Goal: Communication & Community: Answer question/provide support

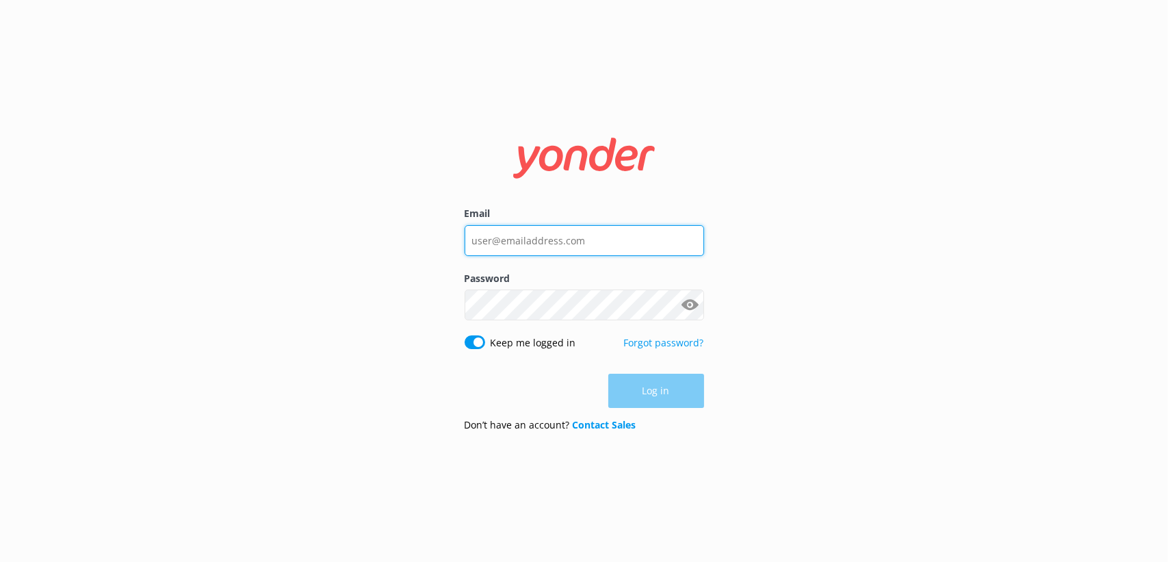
type input "xavierzuazu@gmail.com"
click at [529, 242] on input "xavierzuazu@gmail.com" at bounding box center [583, 240] width 239 height 31
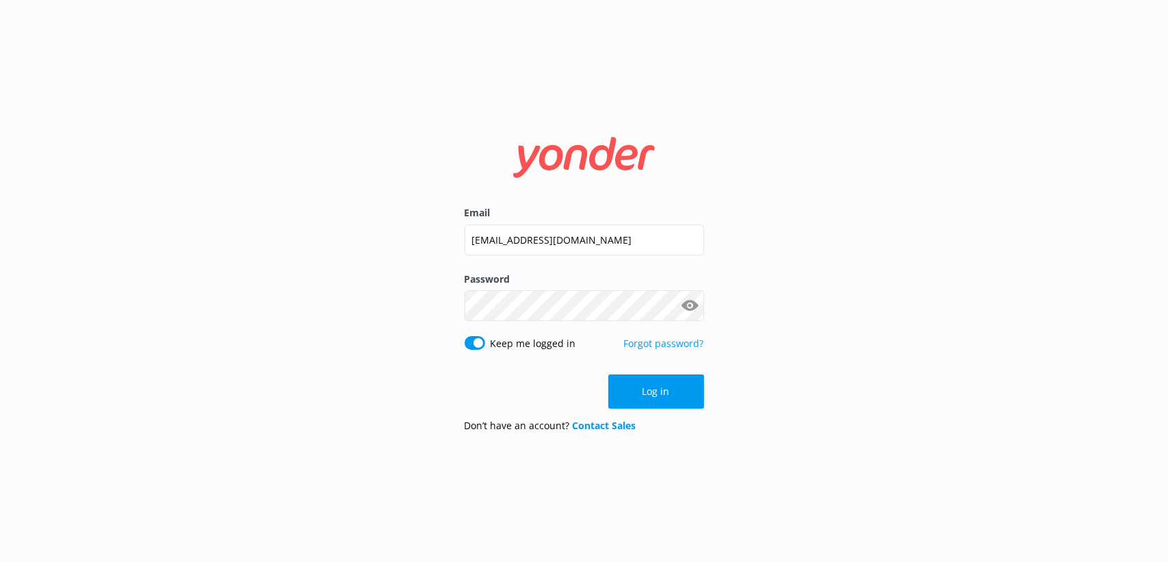
click at [477, 349] on input "Keep me logged in" at bounding box center [474, 343] width 21 height 14
checkbox input "false"
click at [514, 243] on input "xavierzuazu@gmail.com" at bounding box center [583, 239] width 239 height 31
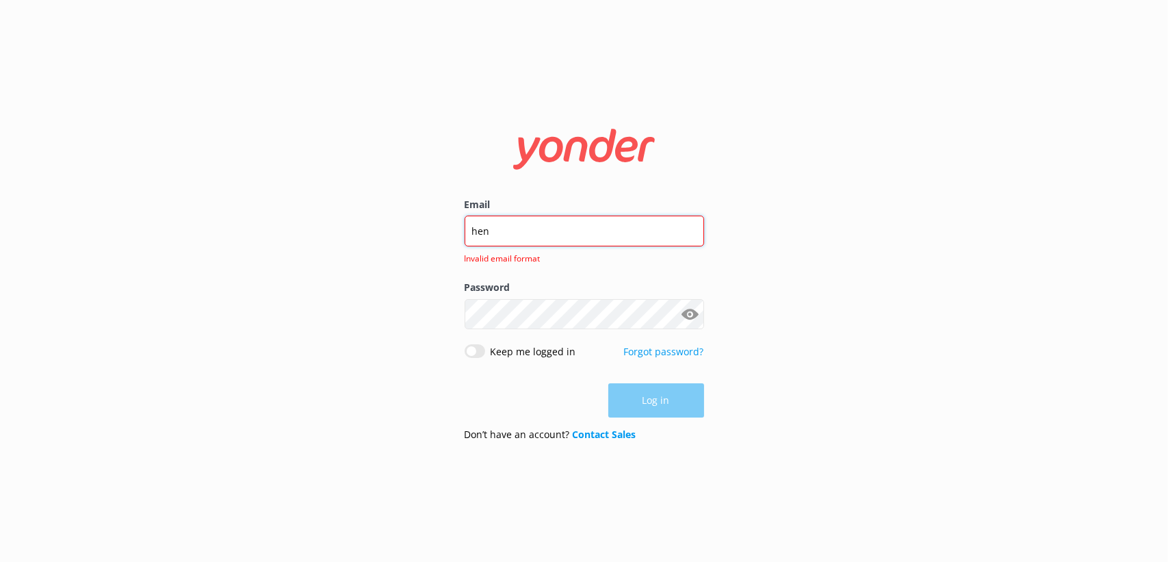
type input "hen.fairbank@gmail.com"
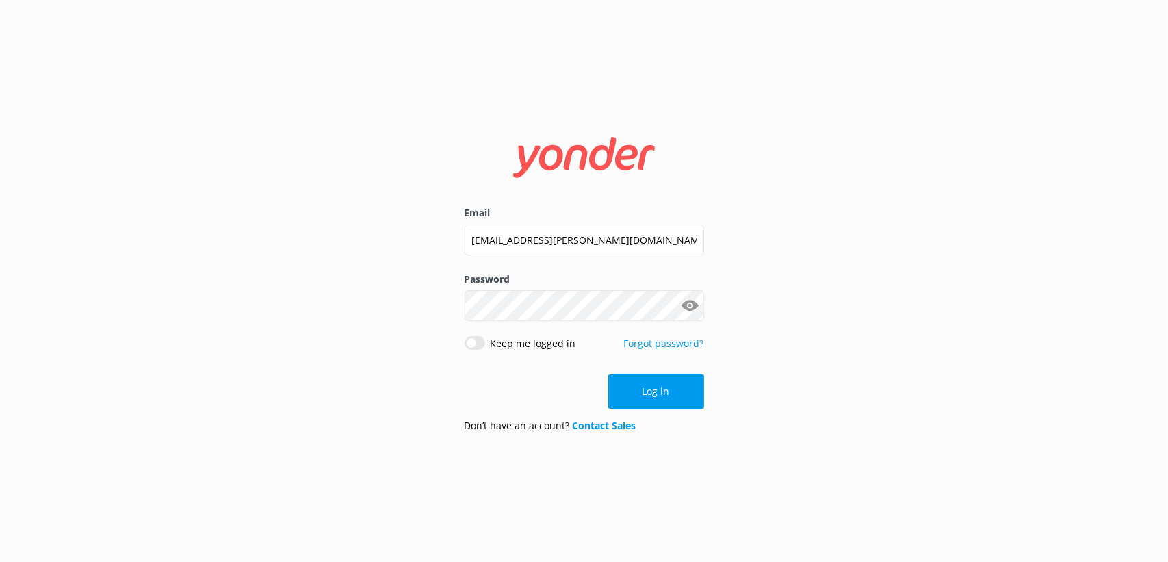
click at [692, 304] on button "Show password" at bounding box center [690, 305] width 27 height 27
click button "Log in" at bounding box center [656, 391] width 96 height 34
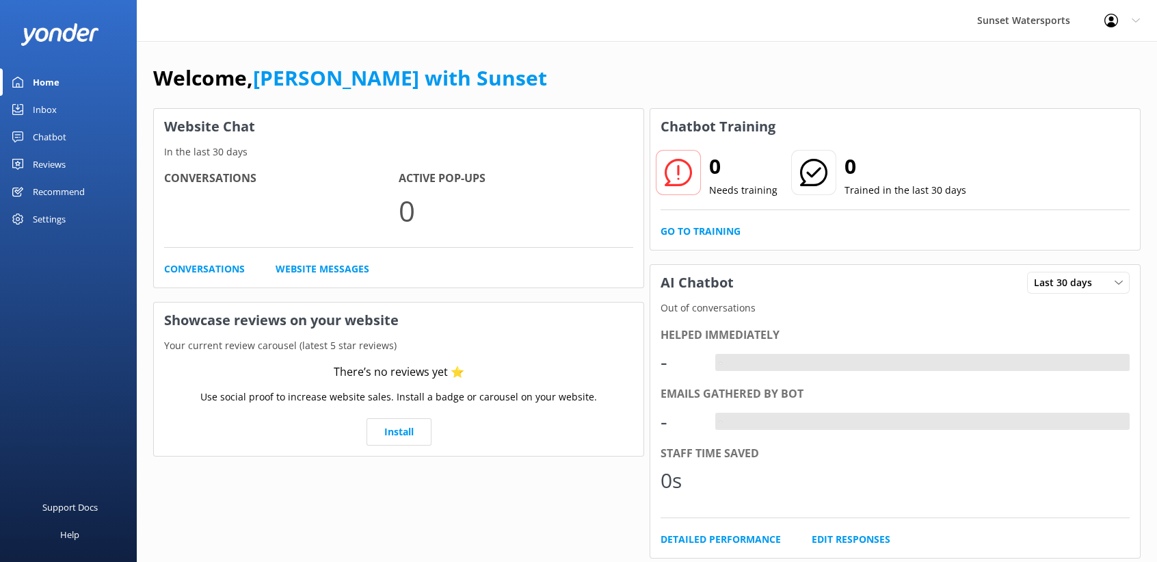
click at [64, 110] on link "Inbox" at bounding box center [68, 109] width 137 height 27
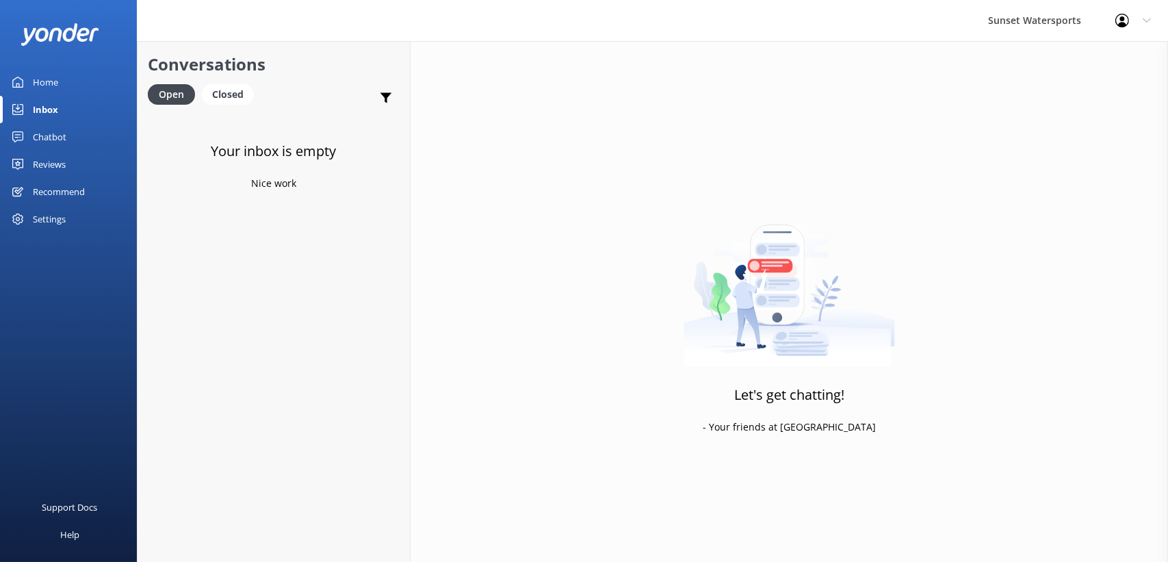
click at [354, 26] on div "Sunset Watersports Profile Settings Logout" at bounding box center [584, 20] width 1168 height 41
click at [287, 133] on h4 "Website Visitor" at bounding box center [261, 131] width 169 height 15
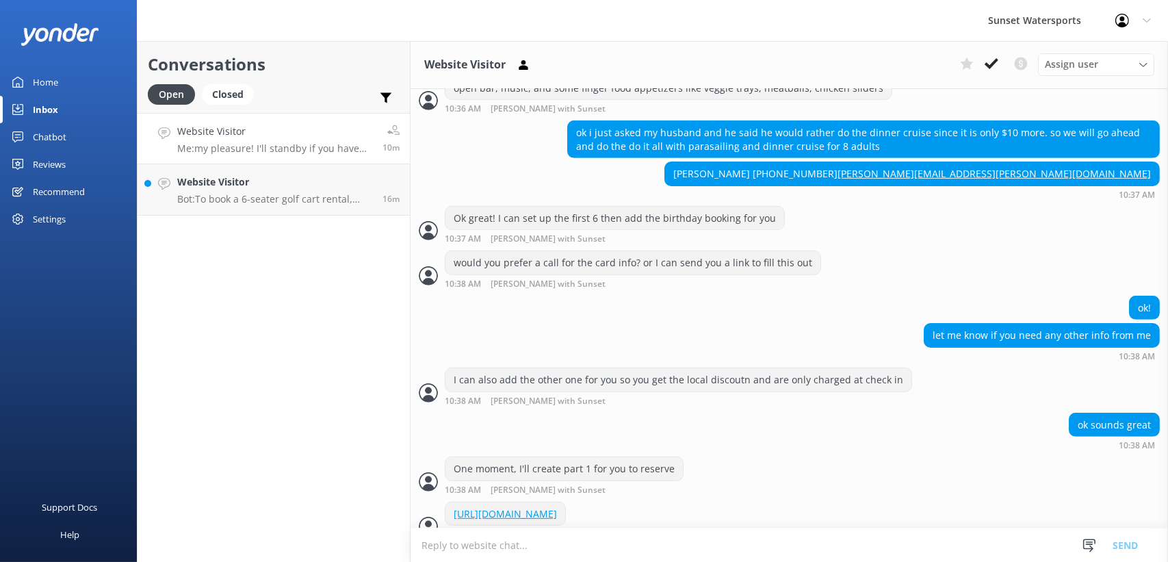
scroll to position [1220, 0]
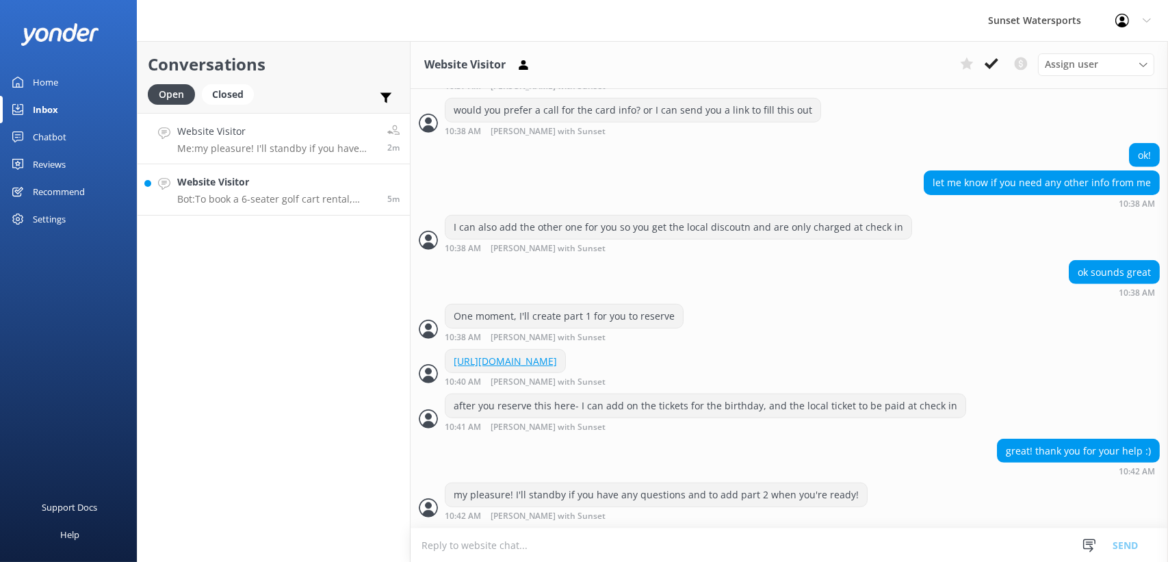
click at [185, 168] on link "Website Visitor Bot: To book a 6-seater golf cart rental, please call our offic…" at bounding box center [273, 189] width 272 height 51
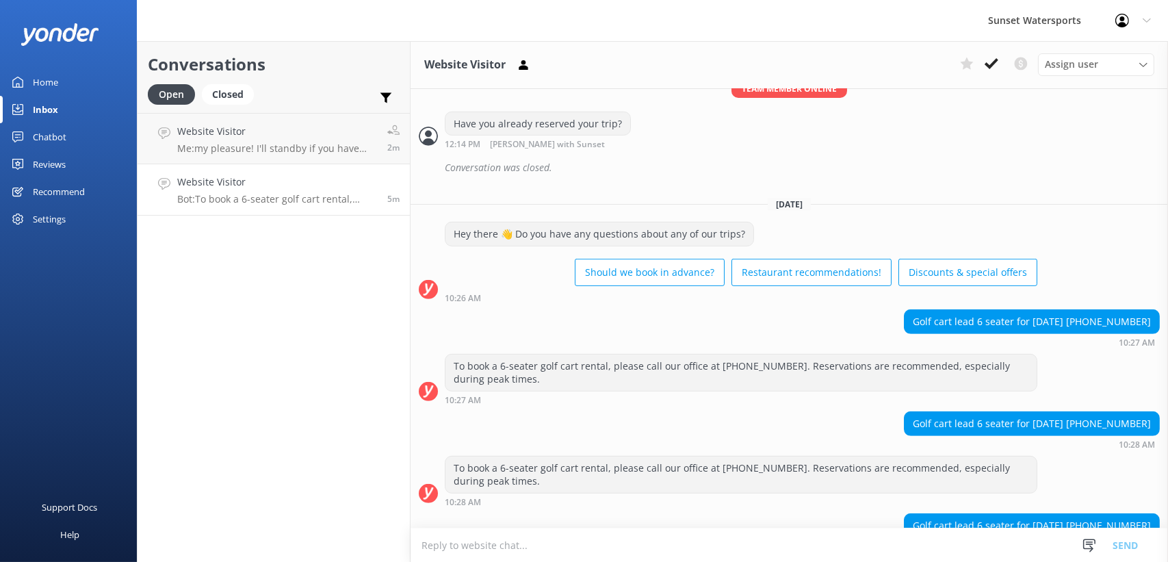
scroll to position [9683, 0]
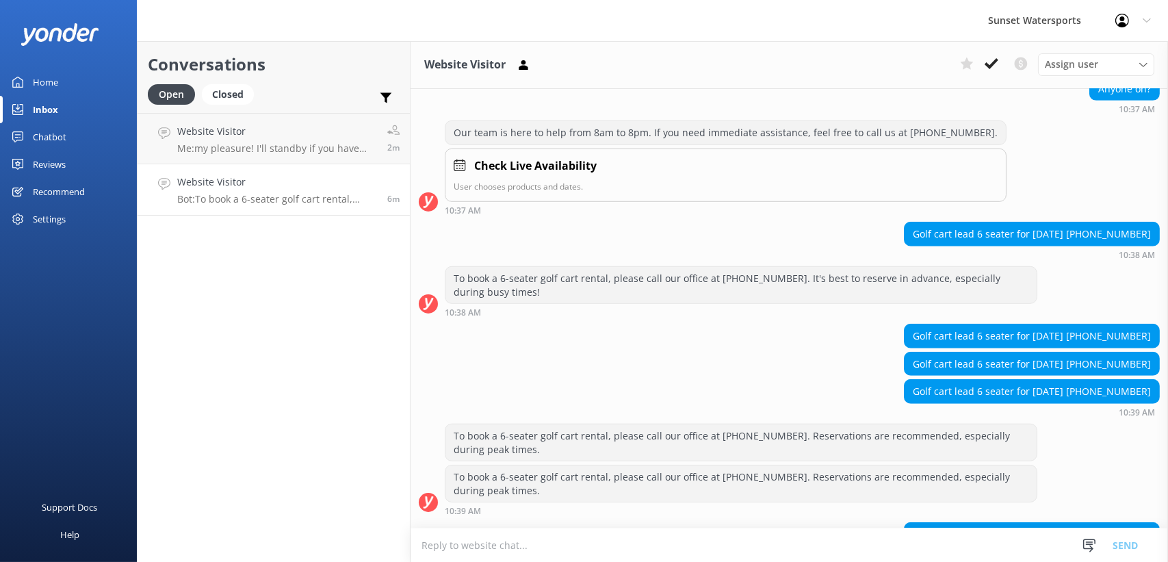
click at [46, 83] on div "Home" at bounding box center [45, 81] width 25 height 27
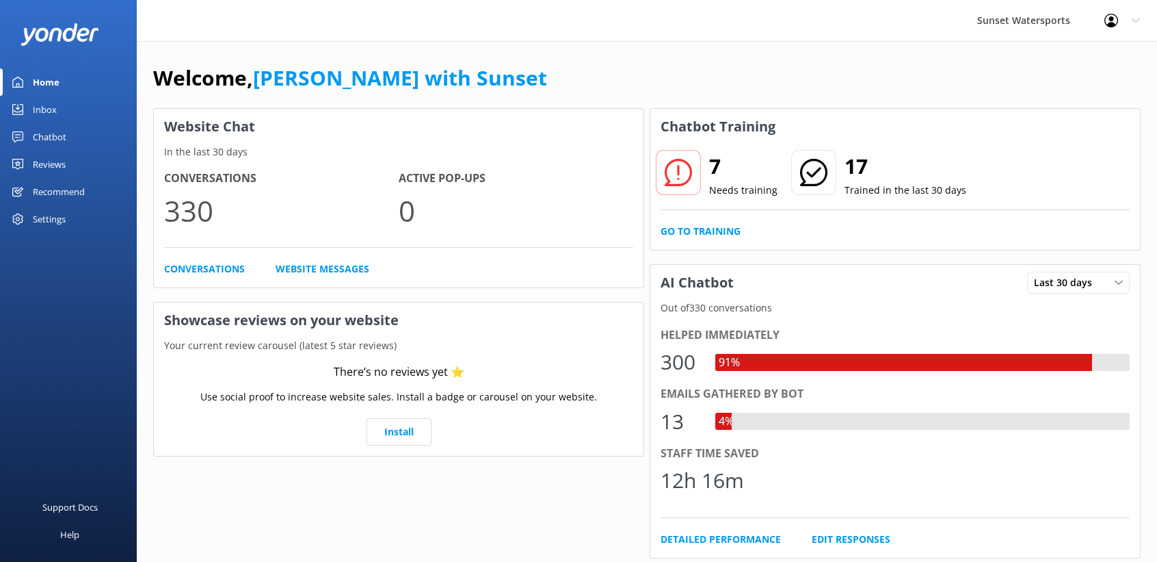
click at [43, 105] on div "Inbox" at bounding box center [45, 109] width 24 height 27
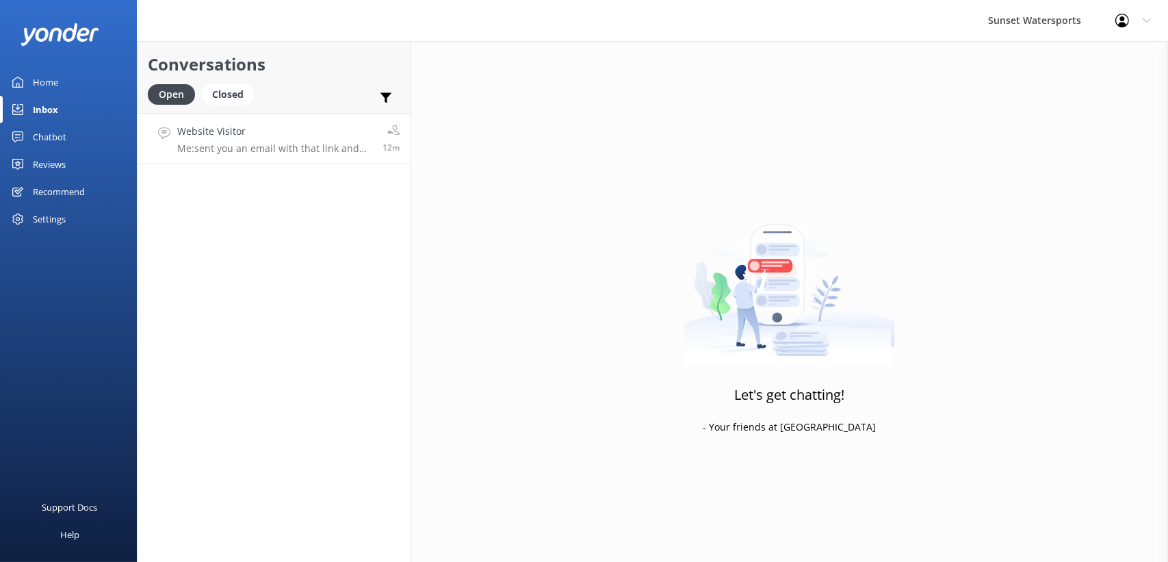
click at [272, 128] on h4 "Website Visitor" at bounding box center [274, 131] width 195 height 15
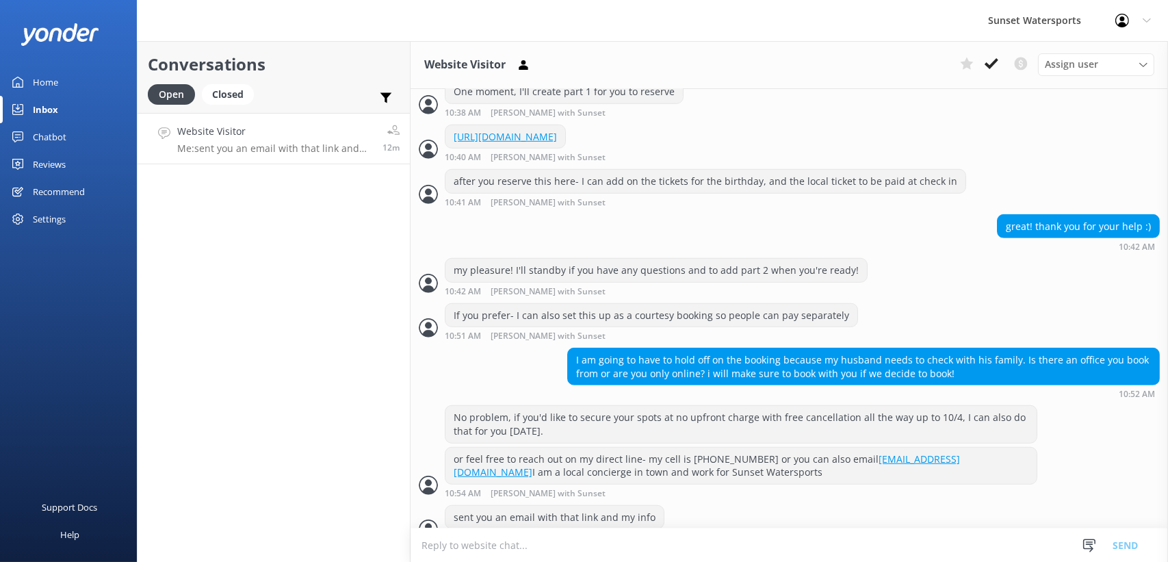
scroll to position [1465, 0]
